Goal: Information Seeking & Learning: Learn about a topic

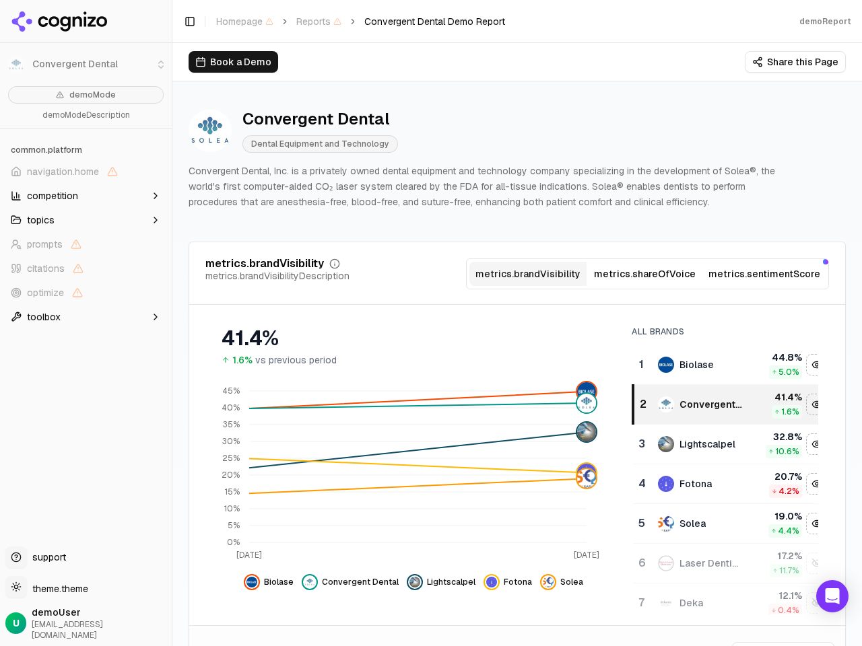
click at [431, 323] on div "41.4% 1.6% vs previous period" at bounding box center [412, 341] width 415 height 51
click at [85, 172] on span "navigation.home" at bounding box center [63, 171] width 72 height 13
click at [85, 220] on button "topics" at bounding box center [85, 220] width 161 height 22
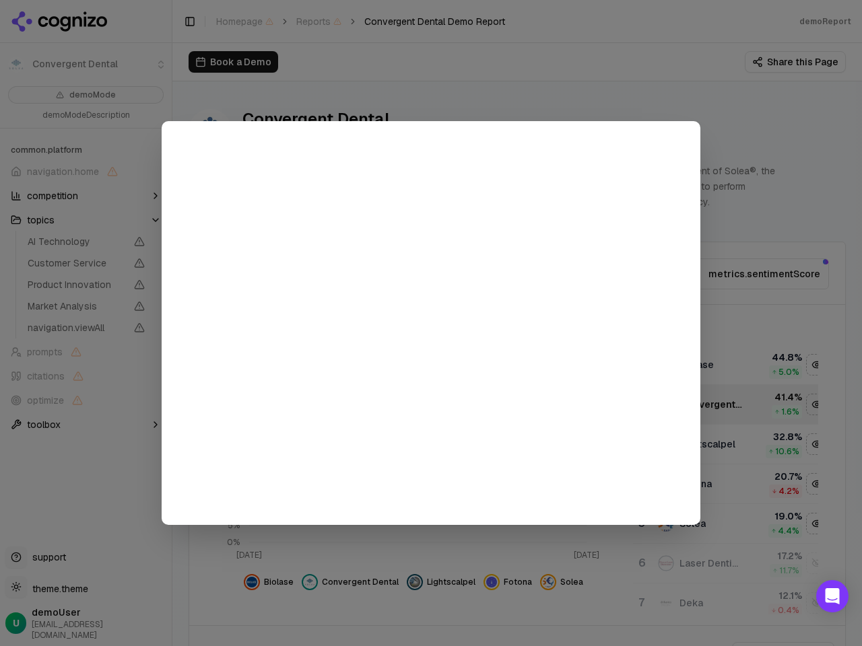
click at [85, 269] on div at bounding box center [431, 323] width 862 height 646
click at [85, 293] on span "Product Innovation" at bounding box center [86, 284] width 128 height 19
